Goal: Task Accomplishment & Management: Complete application form

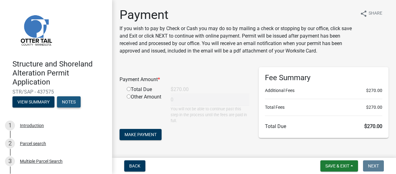
click at [70, 104] on button "Notes" at bounding box center [69, 101] width 24 height 11
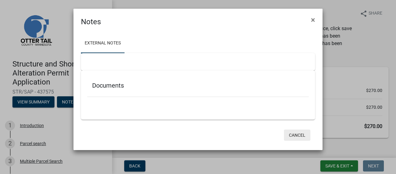
click at [305, 139] on button "Cancel" at bounding box center [297, 135] width 26 height 11
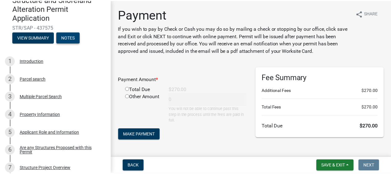
scroll to position [68, 0]
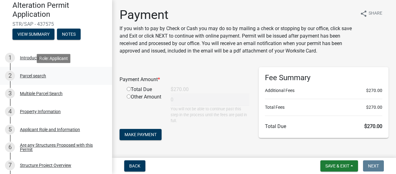
click at [31, 79] on div "2 Parcel search" at bounding box center [53, 76] width 97 height 10
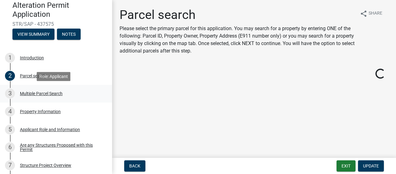
click at [51, 95] on div "Multiple Parcel Search" at bounding box center [41, 94] width 43 height 4
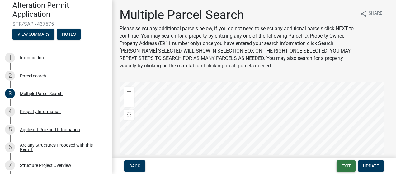
click at [349, 168] on button "Exit" at bounding box center [345, 166] width 19 height 11
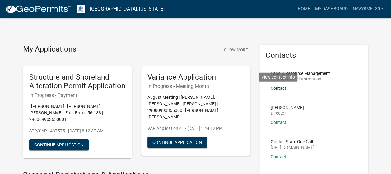
click at [277, 87] on link "Contact" at bounding box center [279, 88] width 16 height 5
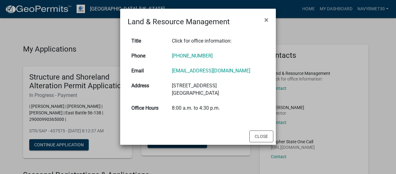
click at [227, 64] on td "[EMAIL_ADDRESS][DOMAIN_NAME]" at bounding box center [218, 70] width 100 height 15
click at [265, 143] on div "Close" at bounding box center [198, 136] width 156 height 17
click at [263, 136] on button "Close" at bounding box center [261, 137] width 24 height 12
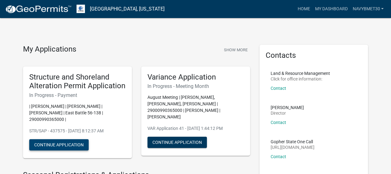
click at [72, 139] on button "Continue Application" at bounding box center [58, 144] width 59 height 11
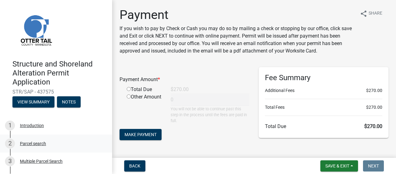
click at [35, 146] on div "Parcel search" at bounding box center [33, 144] width 26 height 4
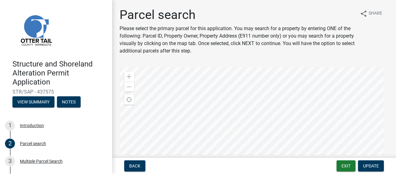
scroll to position [105, 0]
